Goal: Task Accomplishment & Management: Use online tool/utility

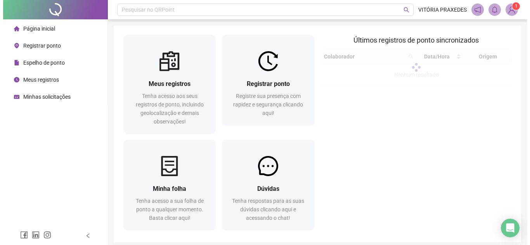
scroll to position [31, 0]
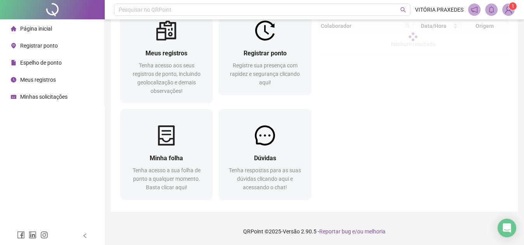
click at [44, 48] on span "Registrar ponto" at bounding box center [39, 46] width 38 height 6
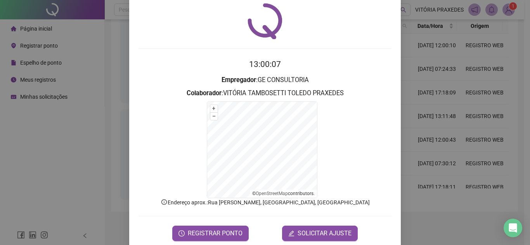
scroll to position [38, 0]
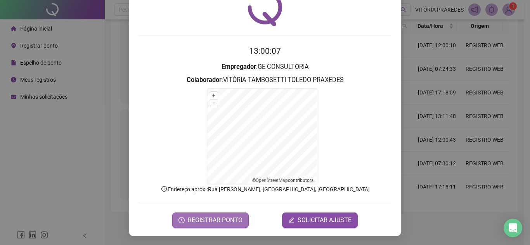
click at [189, 219] on span "REGISTRAR PONTO" at bounding box center [215, 220] width 55 height 9
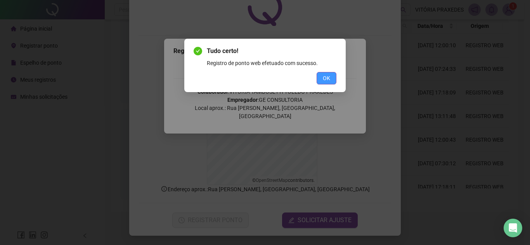
click at [334, 78] on button "OK" at bounding box center [326, 78] width 20 height 12
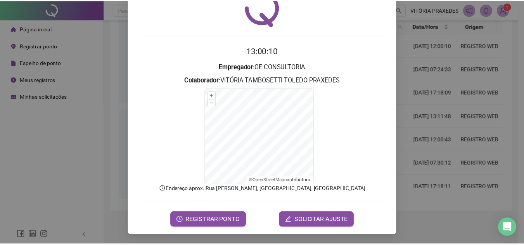
scroll to position [0, 0]
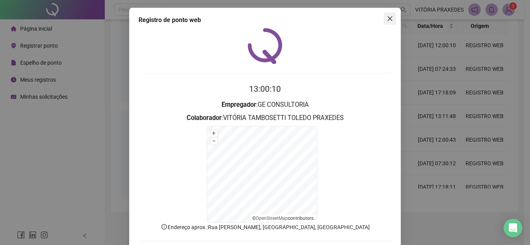
click at [389, 12] on button "Close" at bounding box center [389, 18] width 12 height 12
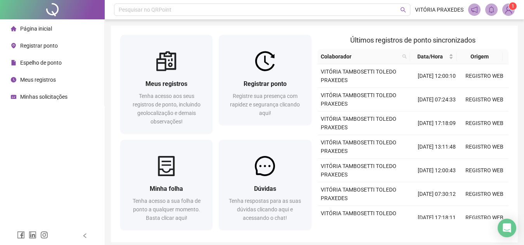
click at [53, 65] on span "Espelho de ponto" at bounding box center [40, 63] width 41 height 6
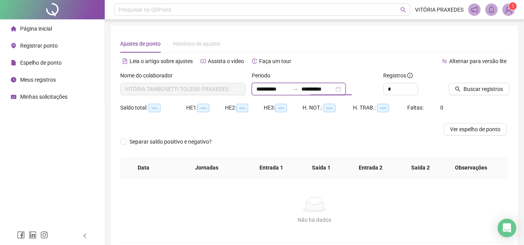
click at [317, 88] on input "**********" at bounding box center [317, 89] width 33 height 9
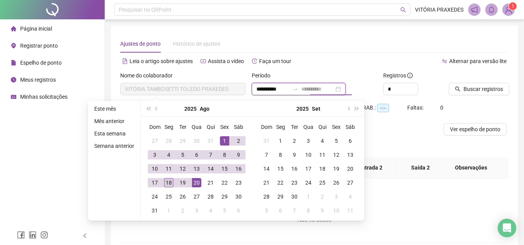
type input "**********"
click at [169, 181] on div "18" at bounding box center [168, 182] width 9 height 9
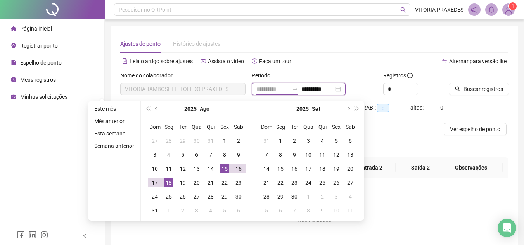
type input "**********"
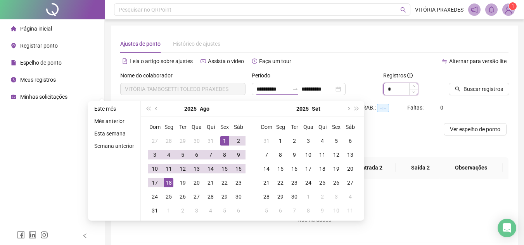
type input "*"
click at [412, 85] on span "Increase Value" at bounding box center [413, 86] width 9 height 6
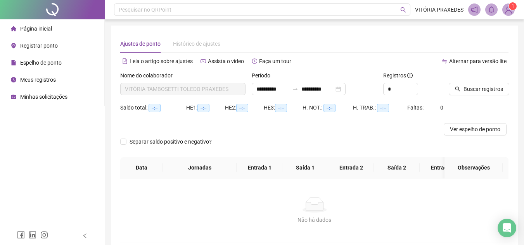
click at [464, 83] on div at bounding box center [469, 77] width 40 height 12
click at [469, 88] on span "Buscar registros" at bounding box center [483, 89] width 40 height 9
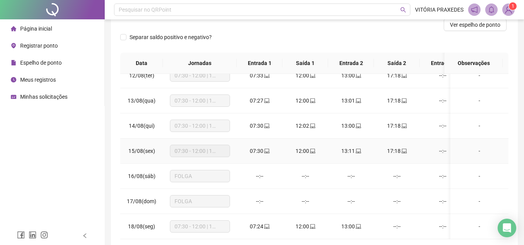
scroll to position [142, 0]
